Goal: Information Seeking & Learning: Find specific fact

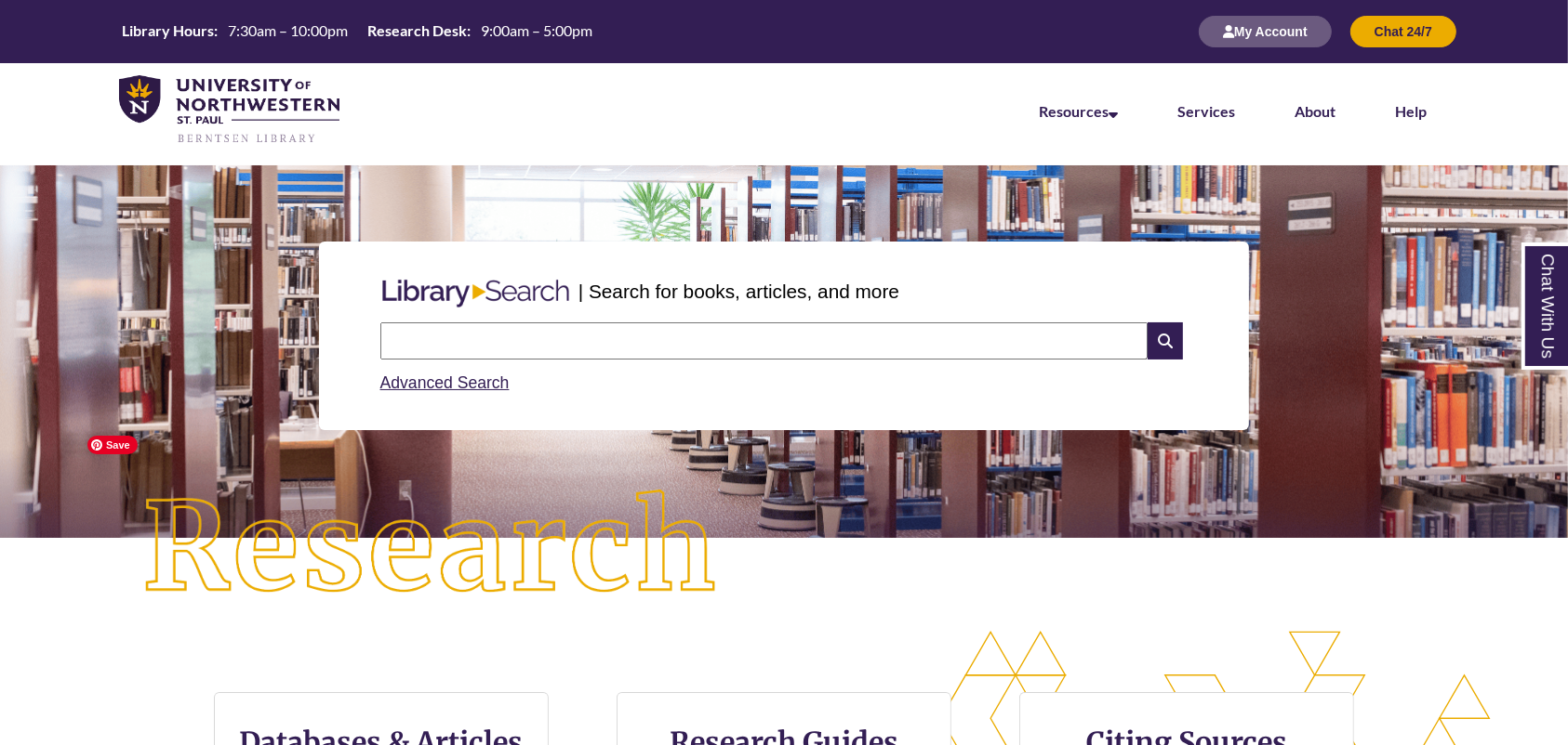
click at [524, 347] on input "text" at bounding box center [763, 340] width 767 height 37
type input "**********"
click at [571, 337] on input "text" at bounding box center [763, 340] width 767 height 37
type input "**********"
